Goal: Check status

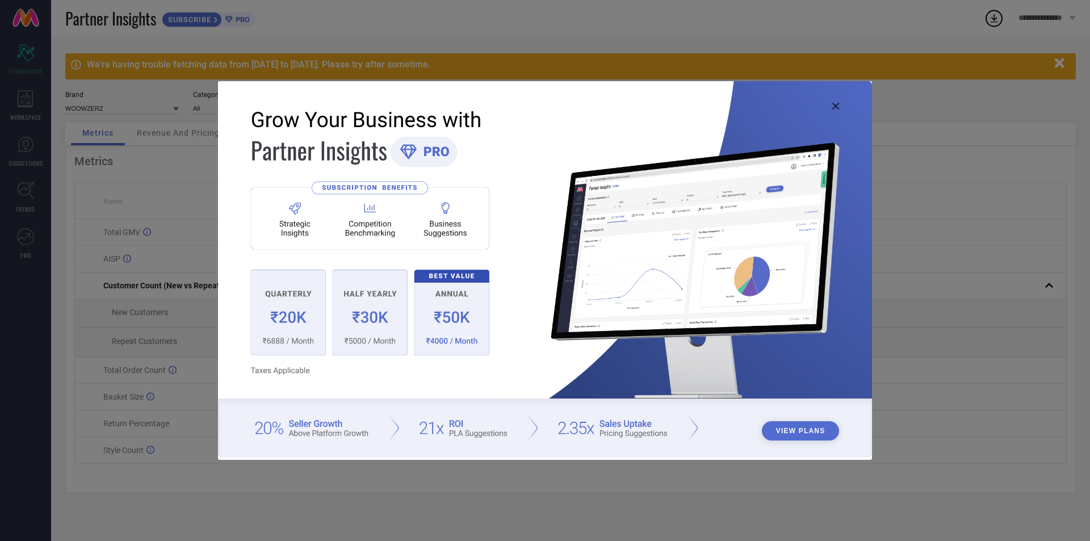
click at [835, 102] on img at bounding box center [545, 269] width 654 height 376
click at [832, 106] on icon at bounding box center [835, 106] width 7 height 7
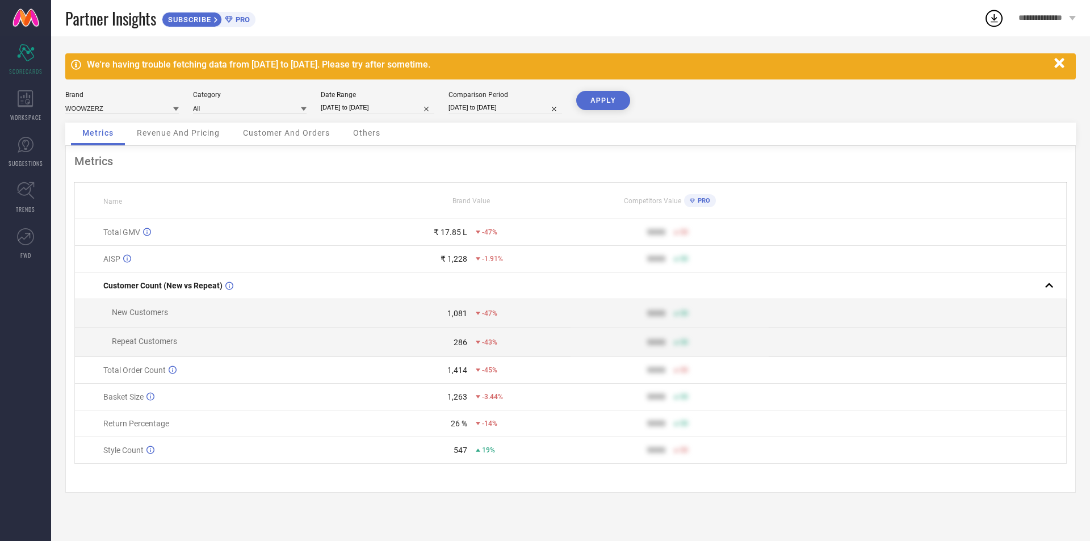
click at [347, 107] on input "[DATE] to [DATE]" at bounding box center [378, 108] width 114 height 12
select select "7"
select select "2025"
select select "8"
select select "2025"
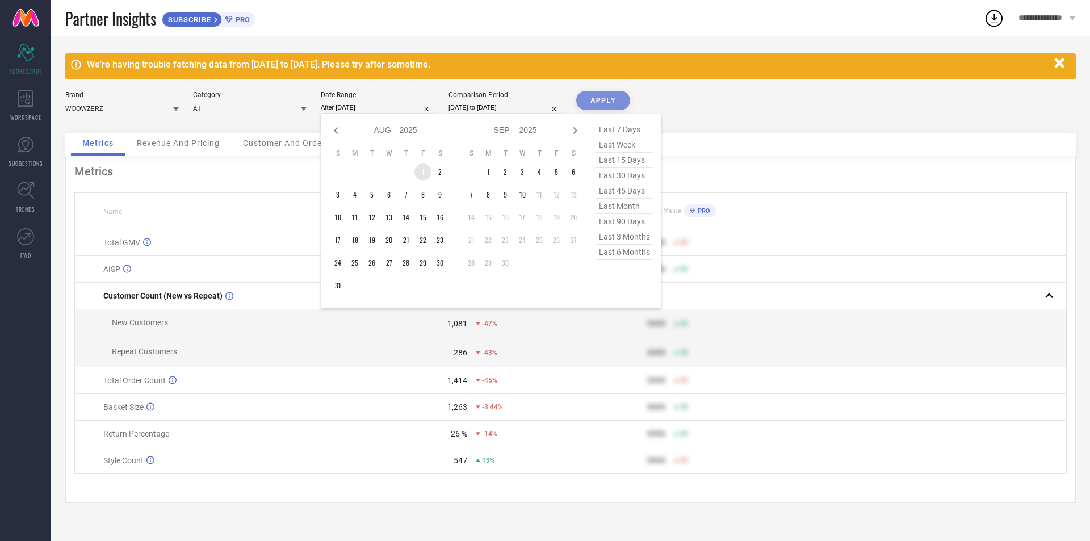
click at [425, 173] on td "1" at bounding box center [423, 172] width 17 height 17
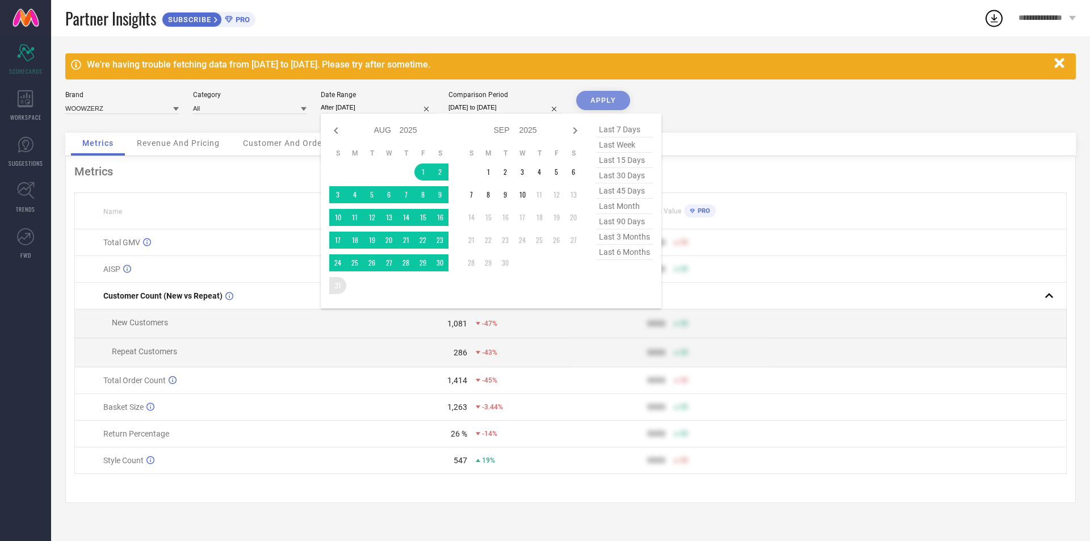
type input "[DATE] to [DATE]"
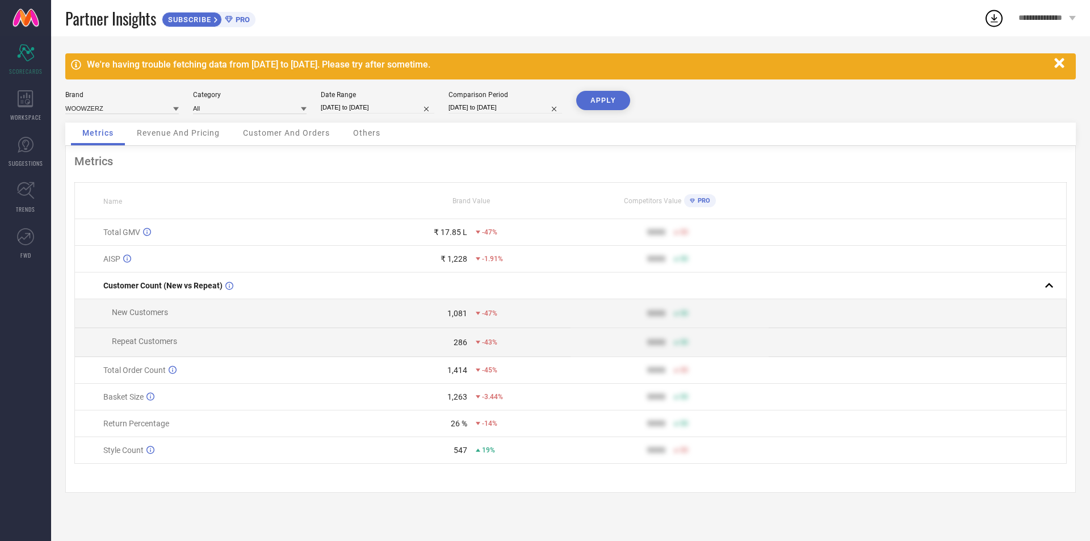
click at [598, 101] on button "APPLY" at bounding box center [603, 100] width 54 height 19
click at [399, 98] on div "Date Range" at bounding box center [378, 95] width 114 height 8
select select "7"
select select "2025"
select select "8"
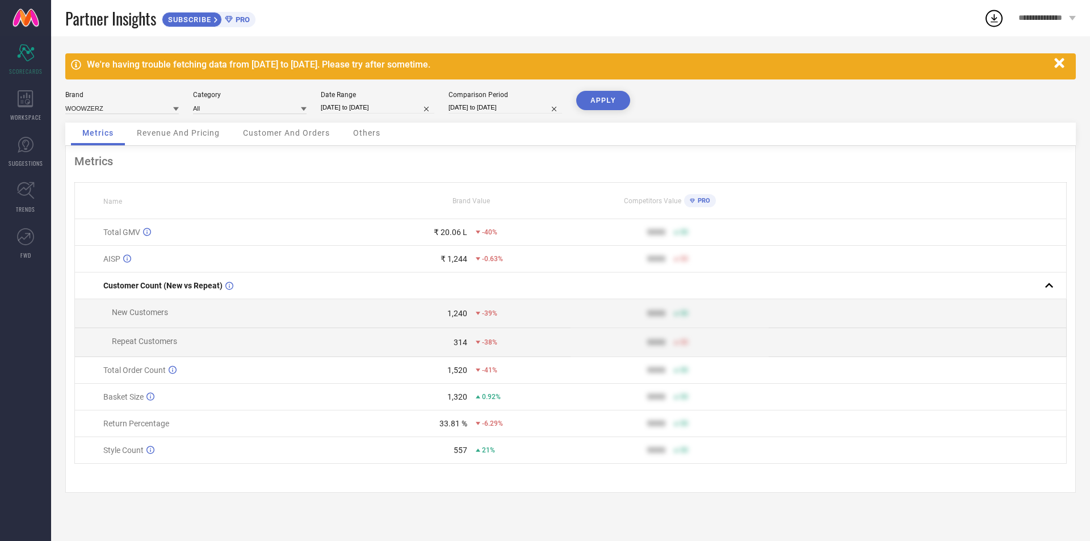
select select "2025"
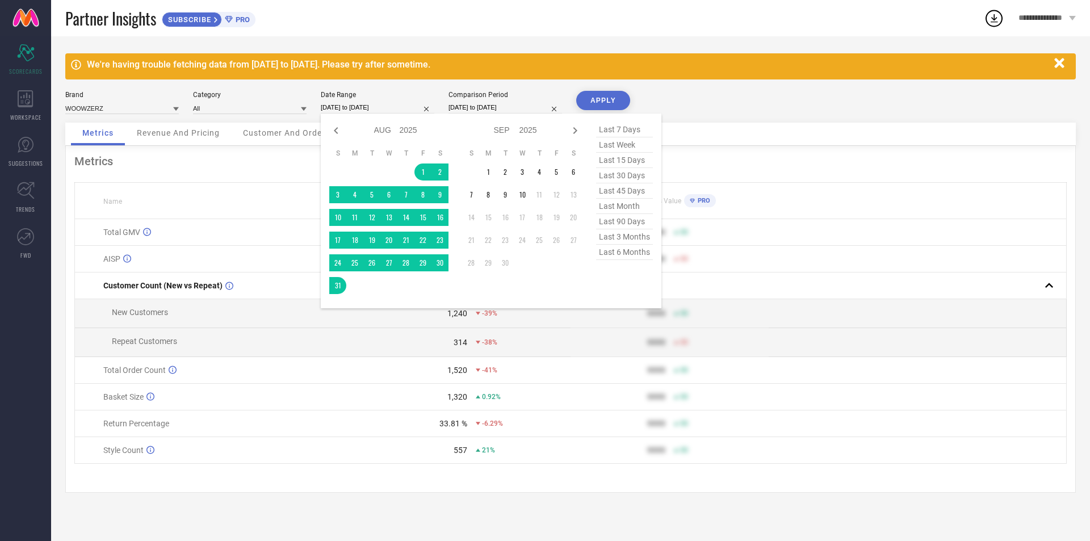
drag, startPoint x: 408, startPoint y: 102, endPoint x: 424, endPoint y: 110, distance: 17.0
click at [409, 102] on input "[DATE] to [DATE]" at bounding box center [378, 108] width 114 height 12
click at [422, 168] on td "1" at bounding box center [423, 172] width 17 height 17
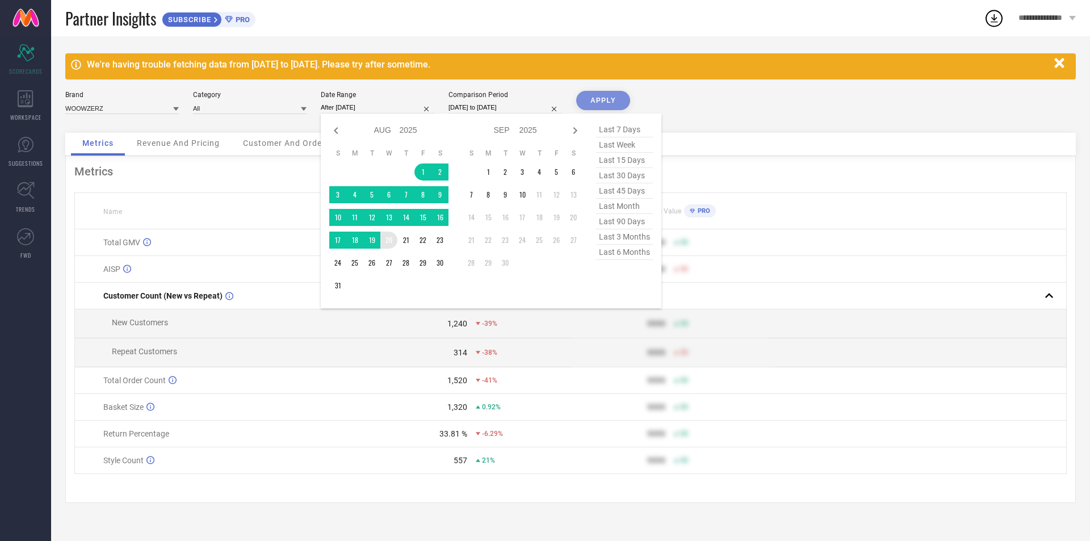
type input "[DATE] to [DATE]"
drag, startPoint x: 390, startPoint y: 243, endPoint x: 408, endPoint y: 225, distance: 25.3
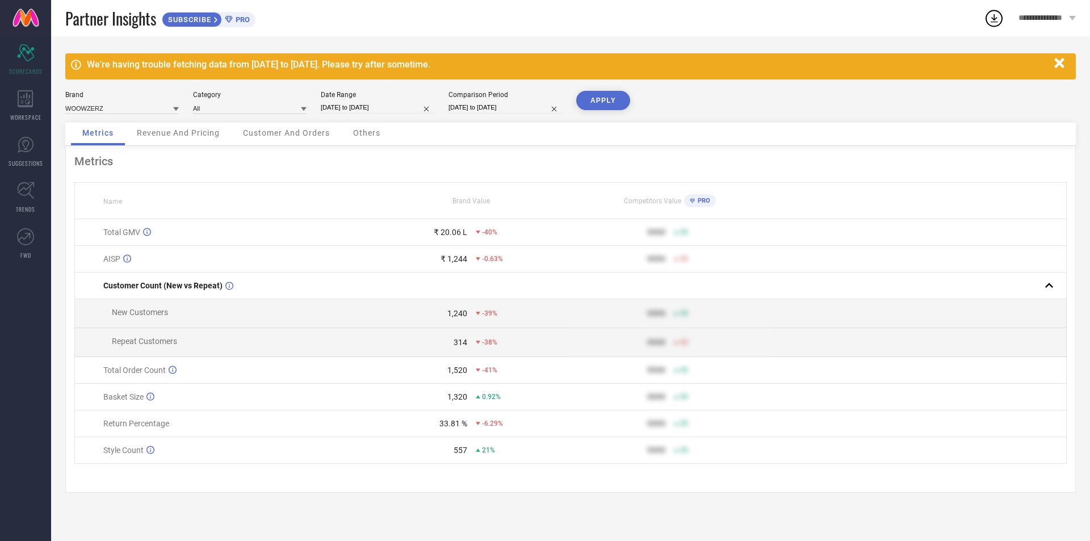
click at [610, 86] on div "We're having trouble fetching data from [DATE] to [DATE]. Please try after some…" at bounding box center [570, 288] width 1039 height 505
click at [607, 101] on button "APPLY" at bounding box center [603, 100] width 54 height 19
click at [384, 113] on input "[DATE] to [DATE]" at bounding box center [378, 108] width 114 height 12
select select "7"
select select "2025"
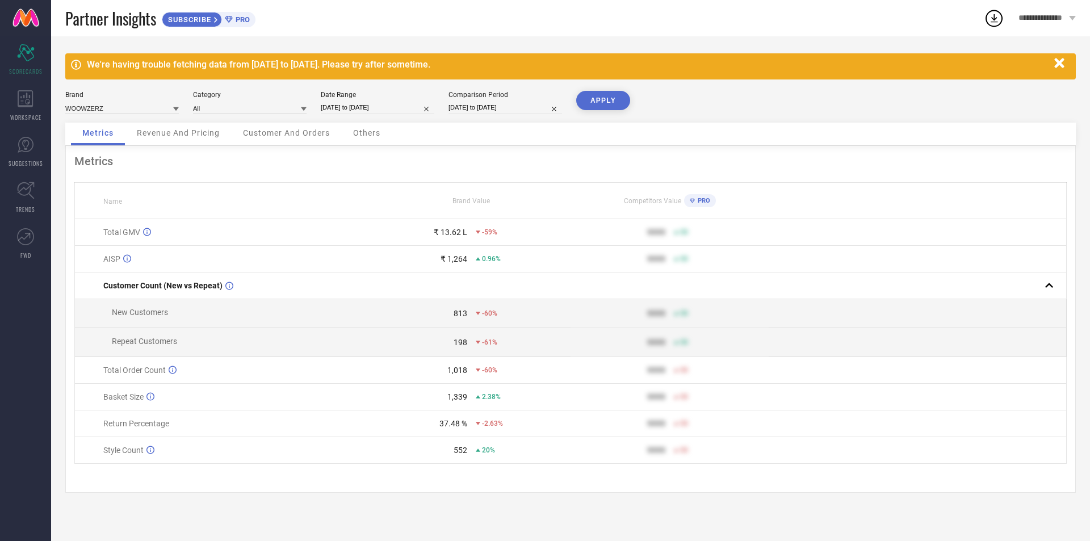
select select "8"
select select "2025"
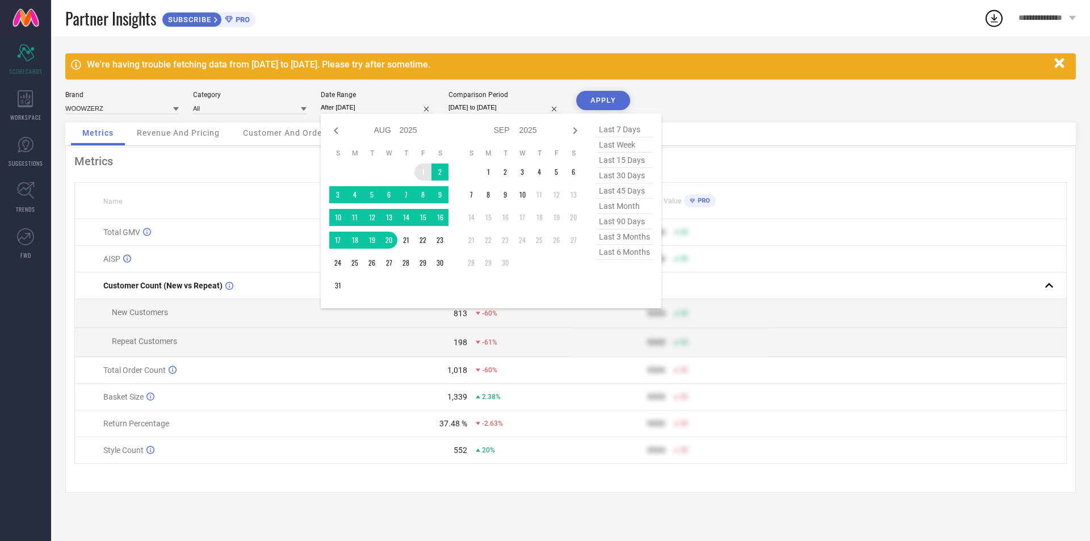
click at [420, 175] on td "1" at bounding box center [423, 172] width 17 height 17
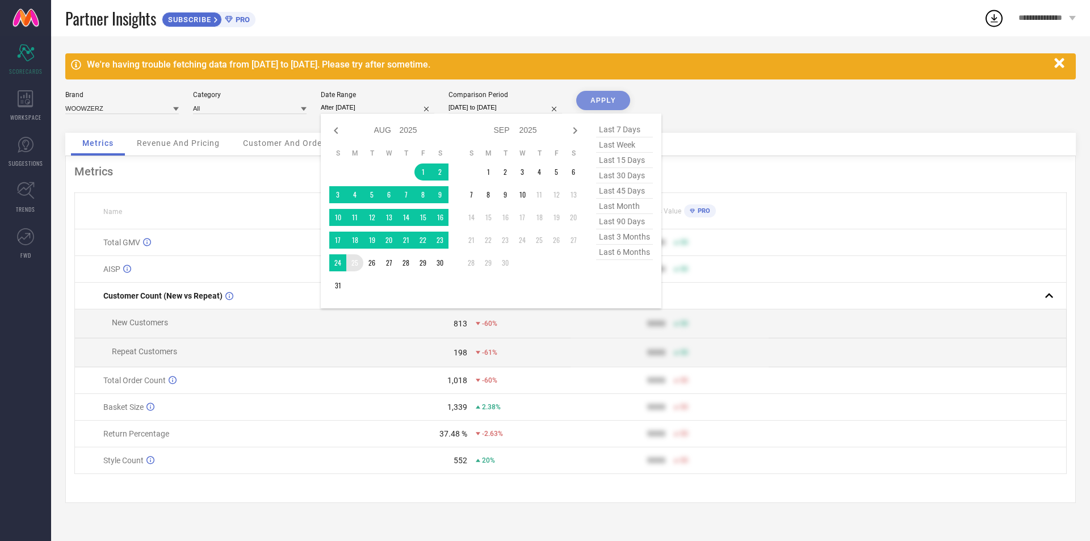
type input "[DATE] to [DATE]"
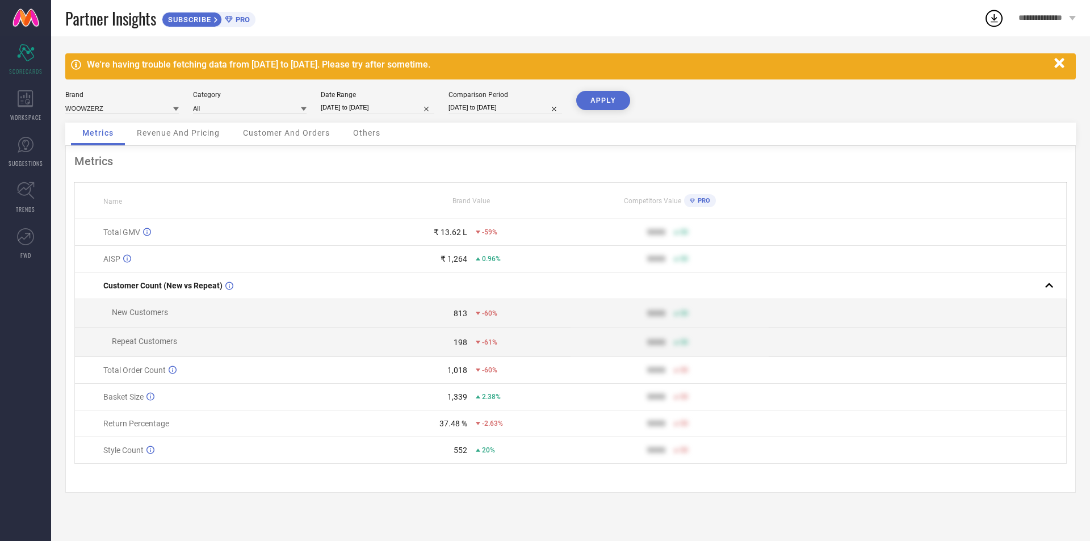
click at [596, 98] on button "APPLY" at bounding box center [603, 100] width 54 height 19
